Goal: Find specific page/section: Find specific page/section

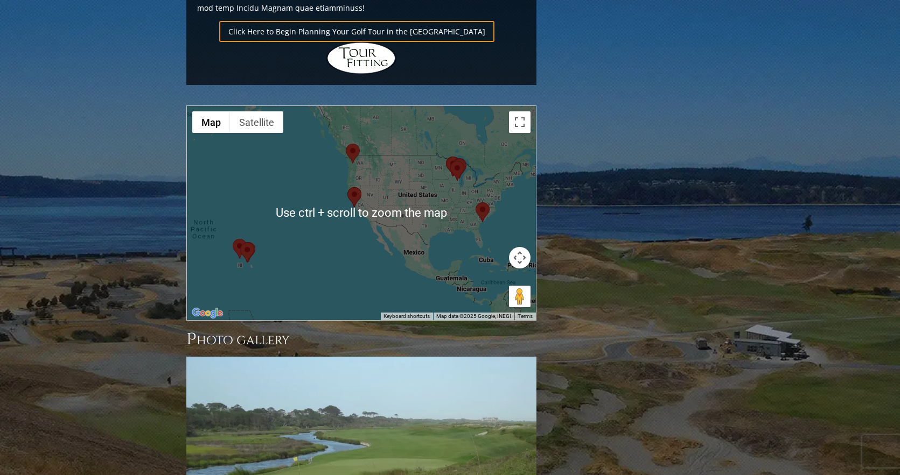
scroll to position [862, 0]
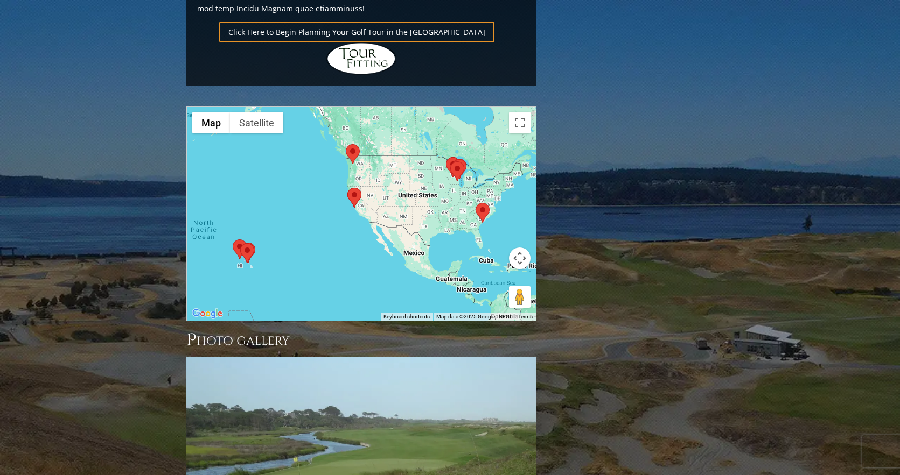
click at [450, 162] on area at bounding box center [450, 162] width 0 height 0
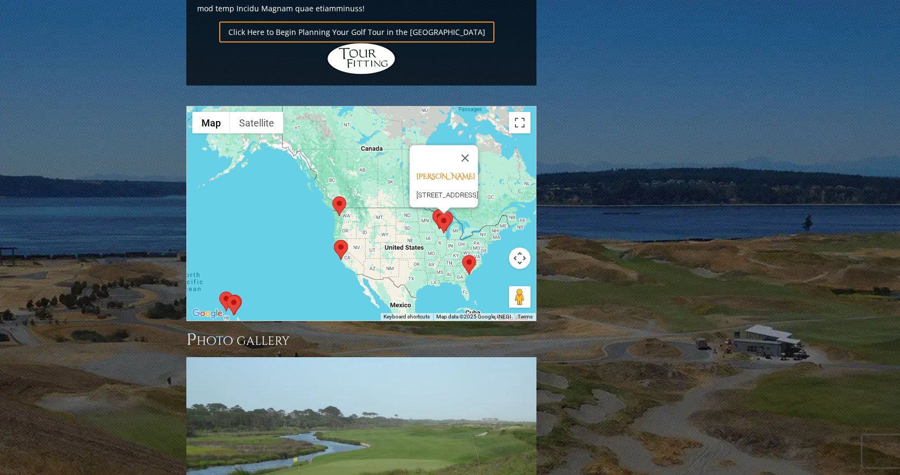
click at [439, 212] on area at bounding box center [439, 212] width 0 height 0
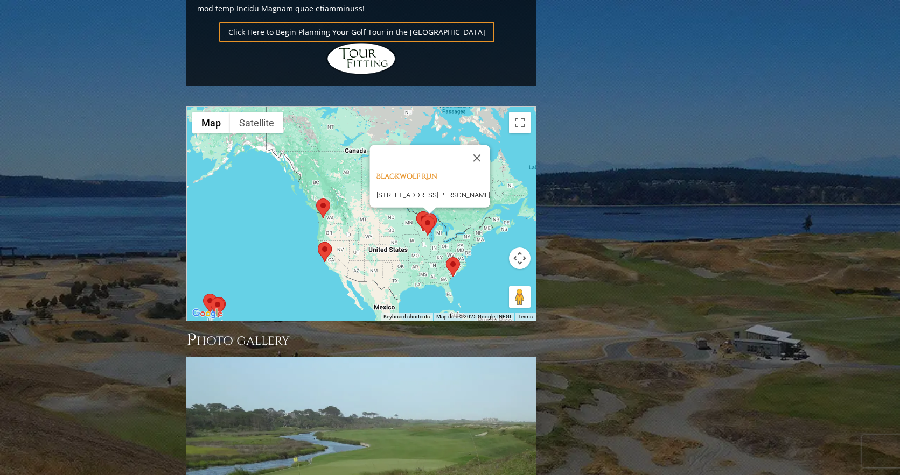
click at [416, 212] on area at bounding box center [416, 212] width 0 height 0
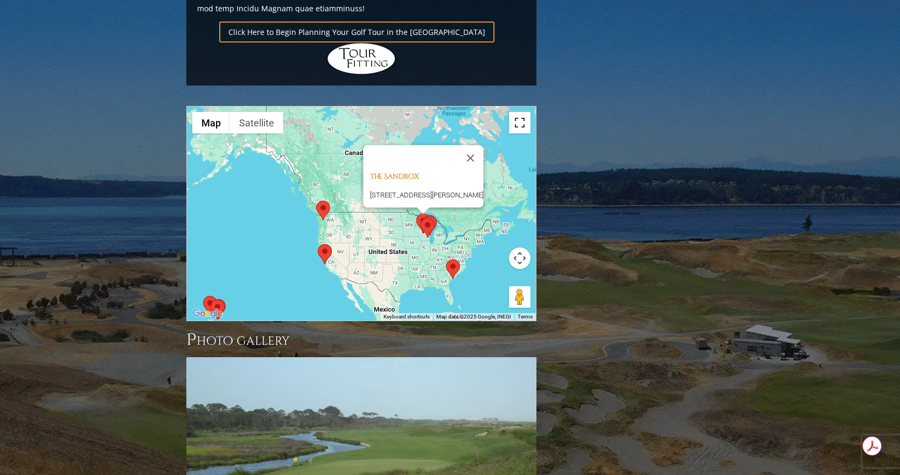
click at [519, 112] on button "Toggle fullscreen view" at bounding box center [520, 123] width 22 height 22
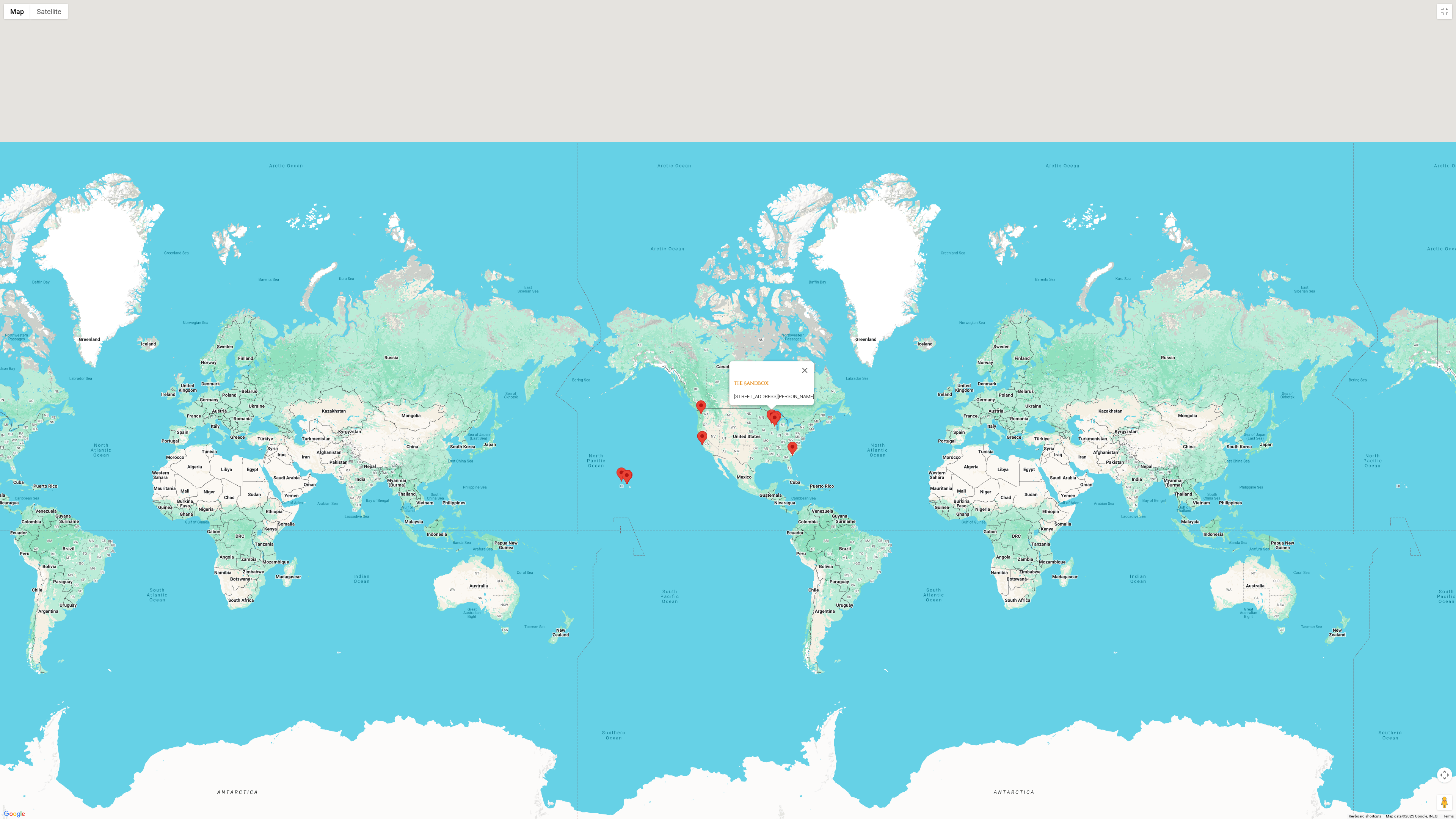
click at [633, 335] on div "The Sandbox [STREET_ADDRESS][PERSON_NAME]" at bounding box center [728, 409] width 1456 height 819
click at [633, 335] on button "Close" at bounding box center [805, 370] width 18 height 18
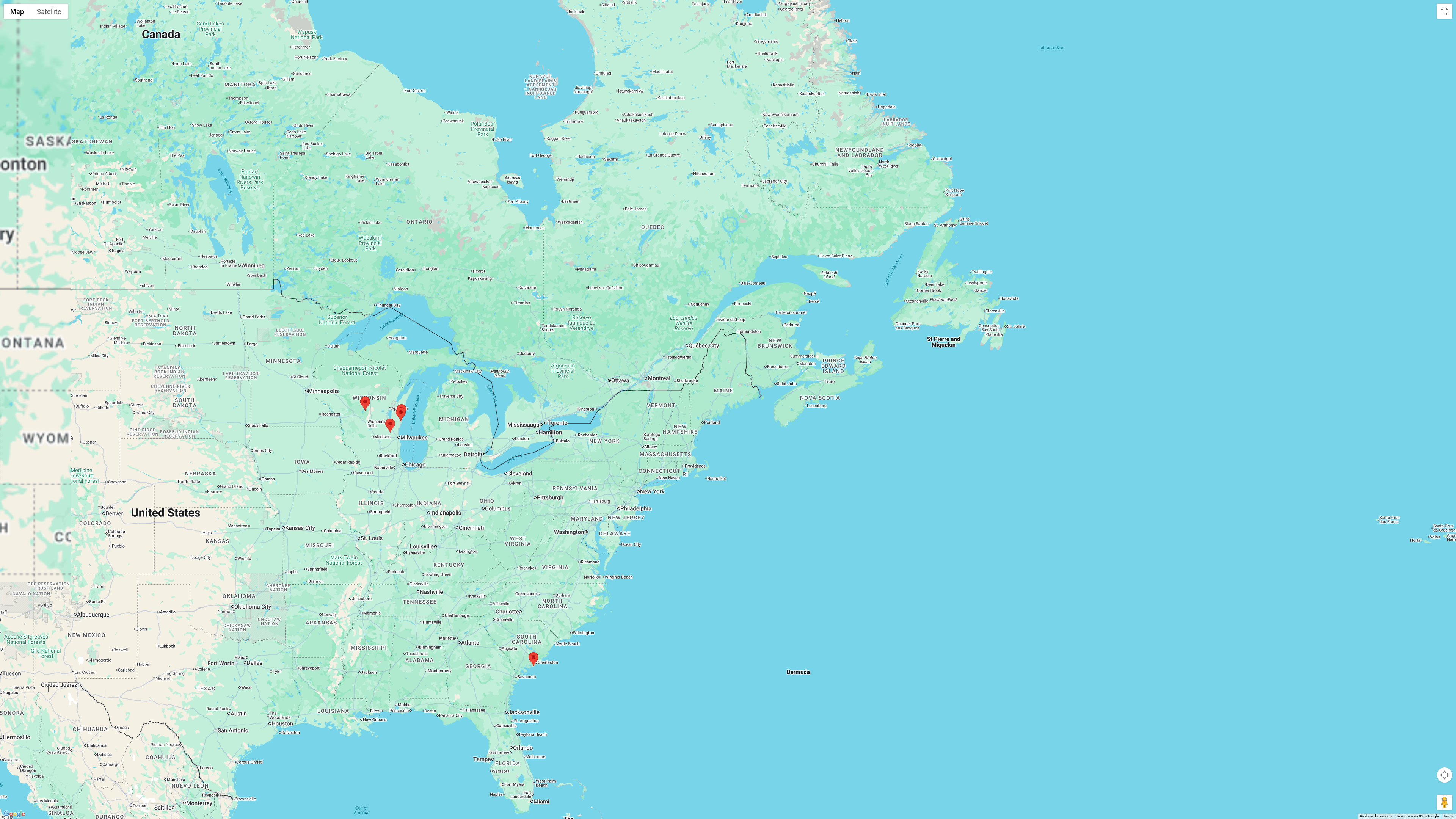
drag, startPoint x: 188, startPoint y: 230, endPoint x: 419, endPoint y: 435, distance: 308.8
click at [421, 335] on div "To navigate, press the arrow keys." at bounding box center [728, 409] width 1456 height 819
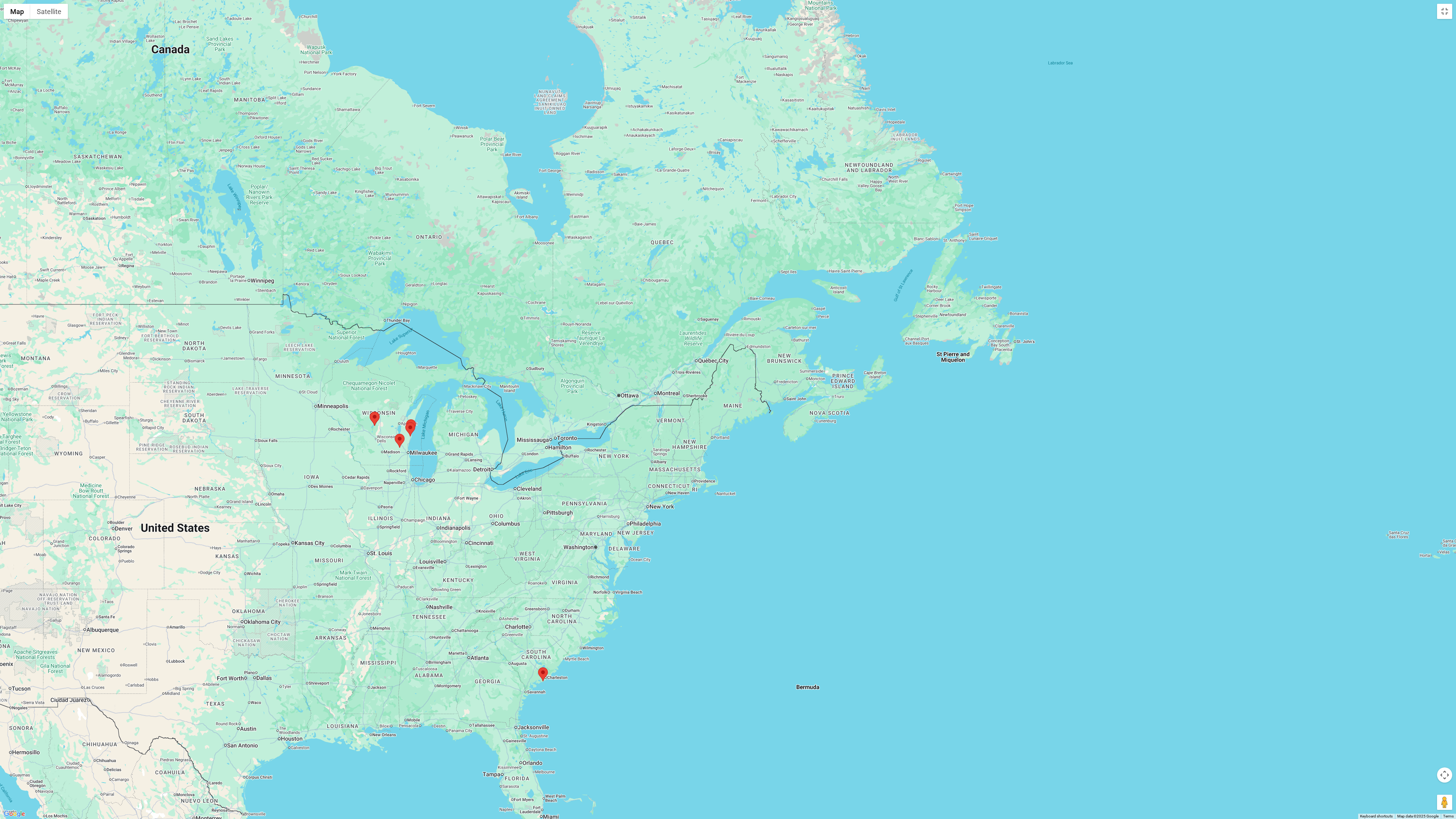
click at [370, 335] on area at bounding box center [370, 412] width 0 height 0
click at [394, 335] on area at bounding box center [394, 434] width 0 height 0
click at [373, 335] on div "[PERSON_NAME] Hills [STREET_ADDRESS]" at bounding box center [728, 409] width 1456 height 819
click at [424, 335] on button "Close" at bounding box center [415, 395] width 18 height 18
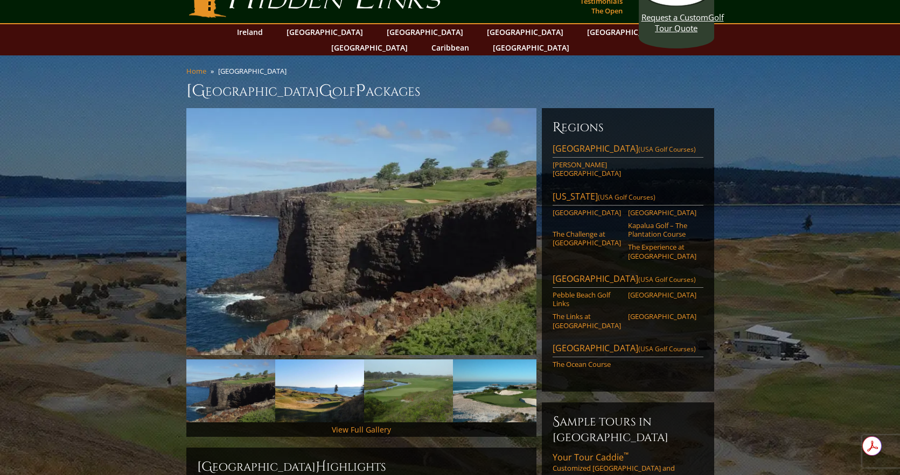
scroll to position [0, 0]
